Goal: Information Seeking & Learning: Learn about a topic

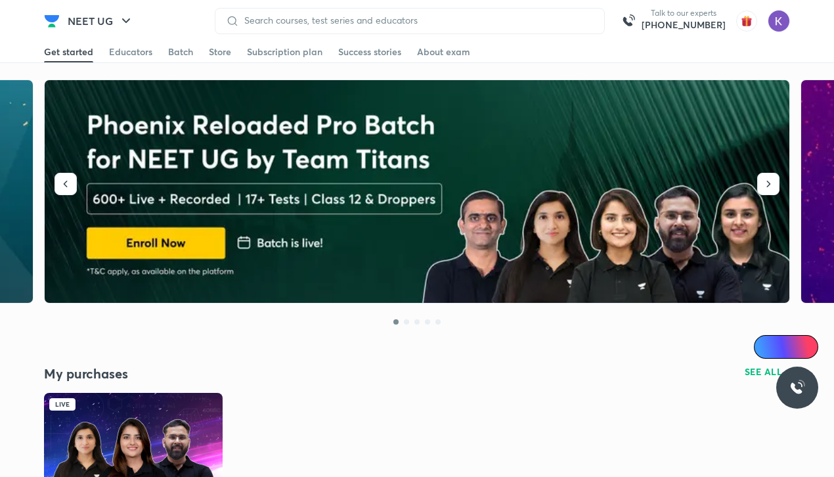
click at [150, 431] on img at bounding box center [133, 443] width 179 height 100
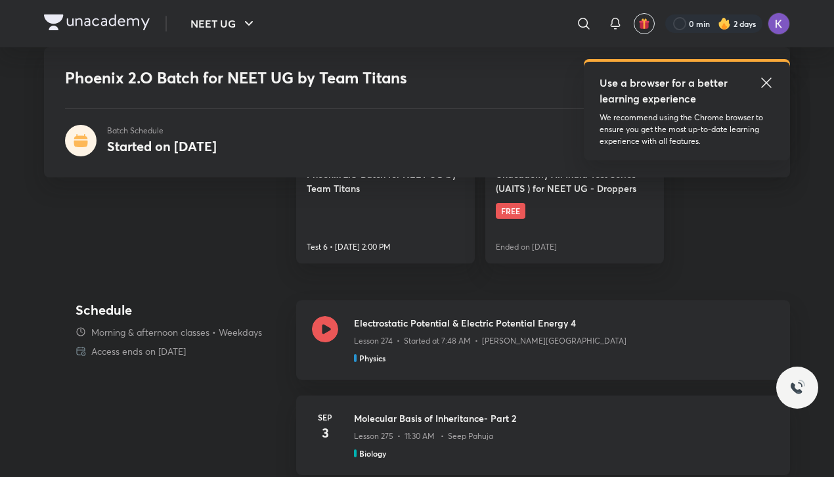
scroll to position [386, 0]
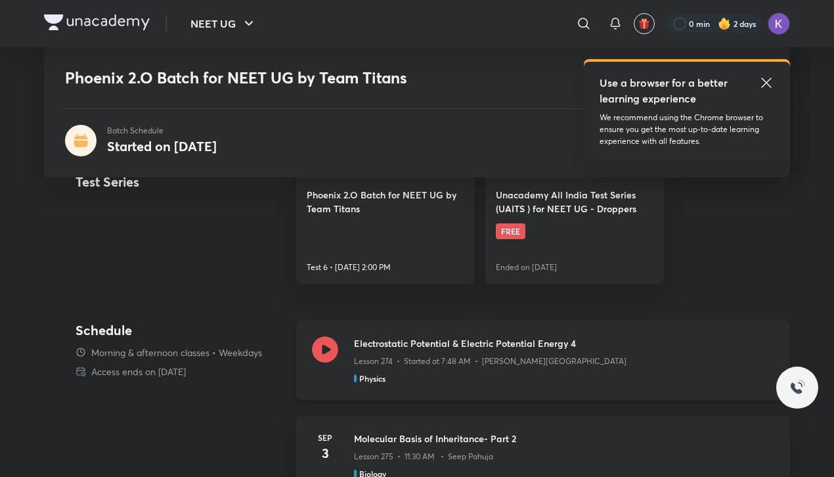
click at [322, 353] on icon at bounding box center [325, 349] width 26 height 26
